Goal: Task Accomplishment & Management: Manage account settings

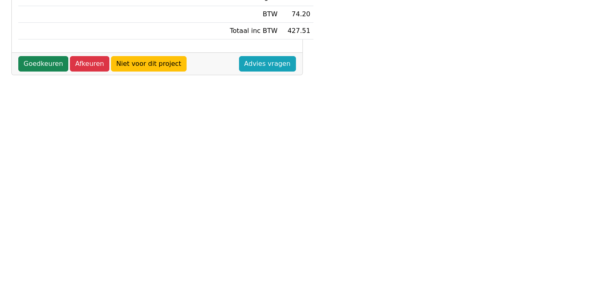
scroll to position [221, 0]
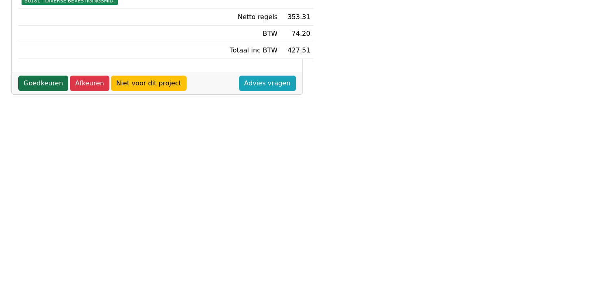
click at [47, 76] on link "Goedkeuren" at bounding box center [43, 83] width 50 height 15
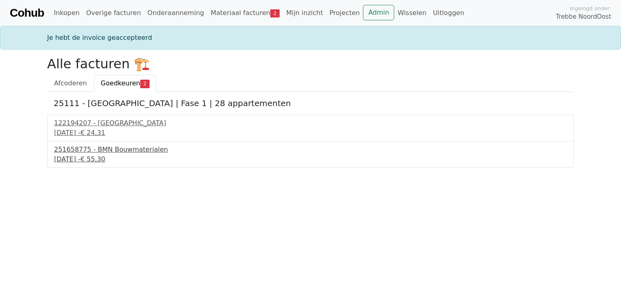
click at [110, 151] on div "251658775 - BMN Bouwmaterialen" at bounding box center [310, 150] width 513 height 10
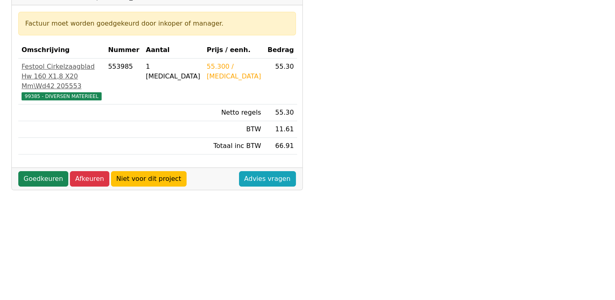
scroll to position [203, 0]
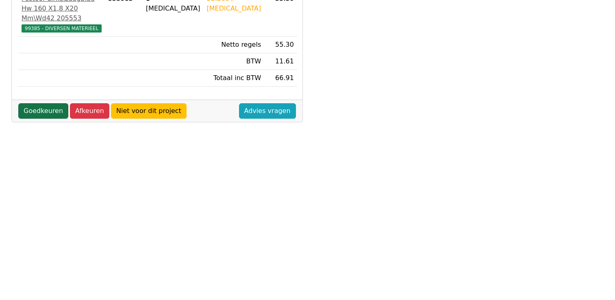
click at [43, 119] on link "Goedkeuren" at bounding box center [43, 110] width 50 height 15
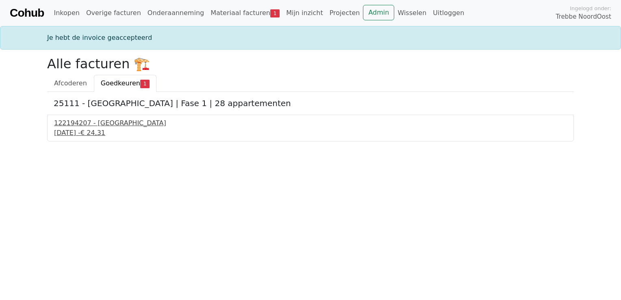
click at [91, 129] on div "23 september 2025 - € 24,31" at bounding box center [310, 133] width 513 height 10
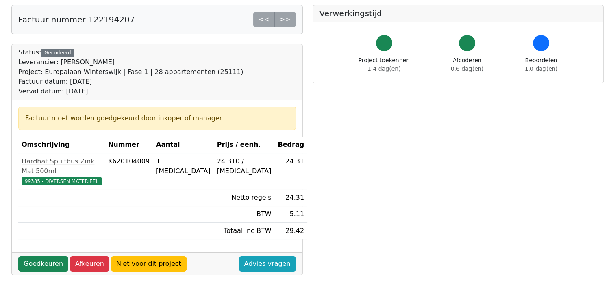
scroll to position [163, 0]
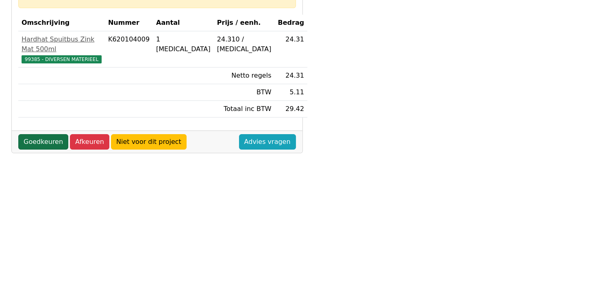
click at [36, 136] on link "Goedkeuren" at bounding box center [43, 141] width 50 height 15
